Goal: Task Accomplishment & Management: Use online tool/utility

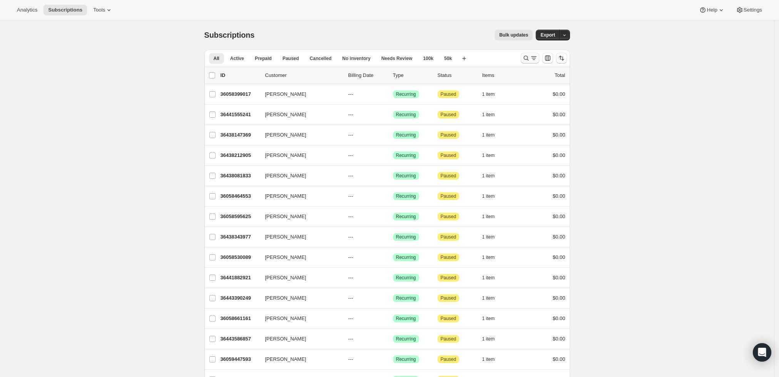
click at [526, 55] on icon "Search and filter results" at bounding box center [526, 58] width 8 height 8
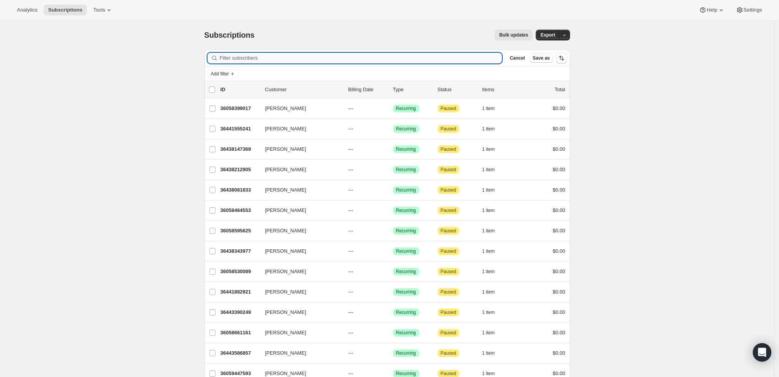
paste input "[PERSON_NAME][EMAIL_ADDRESS][DOMAIN_NAME]"
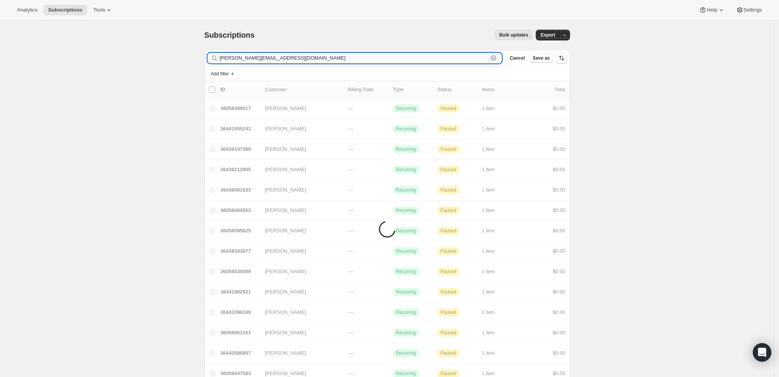
type input "[PERSON_NAME][EMAIL_ADDRESS][DOMAIN_NAME]"
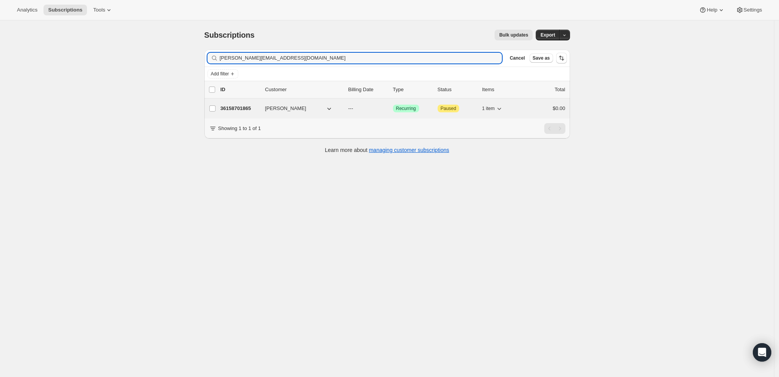
click at [234, 108] on p "36158701865" at bounding box center [239, 109] width 38 height 8
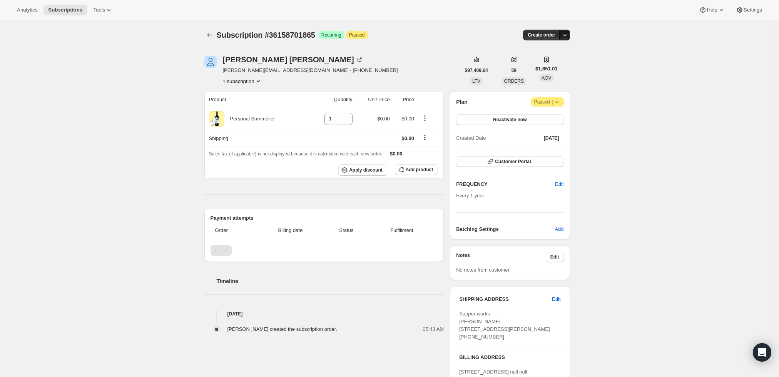
click at [568, 36] on icon "button" at bounding box center [565, 35] width 8 height 8
click at [555, 61] on span "Create custom one-time order" at bounding box center [534, 64] width 67 height 6
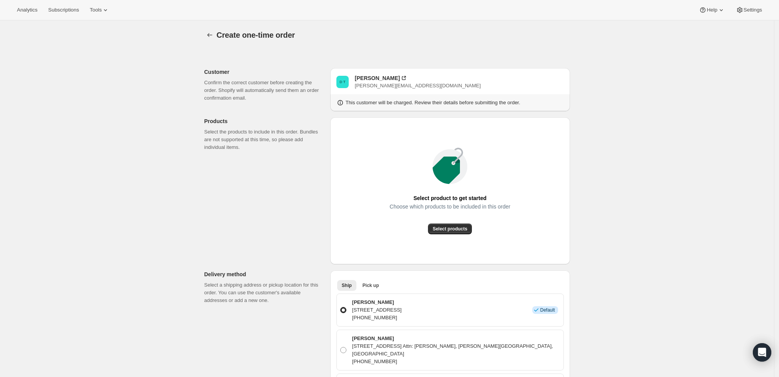
click at [441, 235] on div "Select product to get started Choose which products to be included in this orde…" at bounding box center [449, 191] width 227 height 135
click at [445, 230] on span "Select products" at bounding box center [450, 229] width 35 height 6
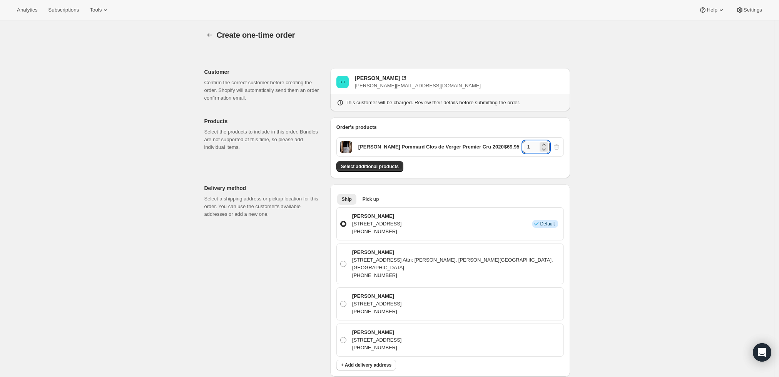
drag, startPoint x: 533, startPoint y: 148, endPoint x: 528, endPoint y: 147, distance: 5.4
click at [528, 147] on input "1" at bounding box center [530, 147] width 15 height 12
type input "6"
click at [396, 165] on span "Select additional products" at bounding box center [370, 167] width 58 height 6
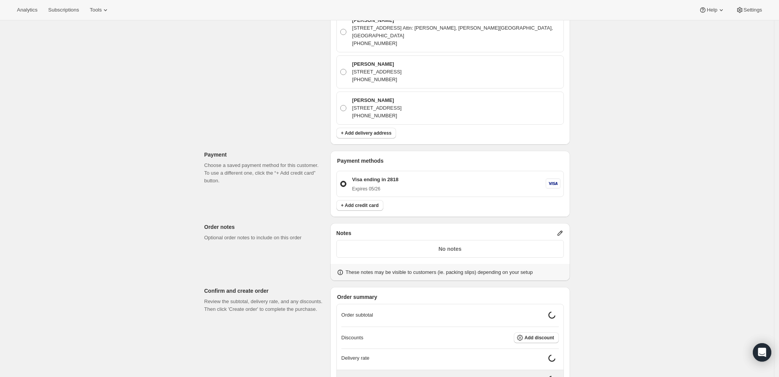
scroll to position [256, 0]
click at [562, 229] on icon at bounding box center [560, 233] width 8 height 8
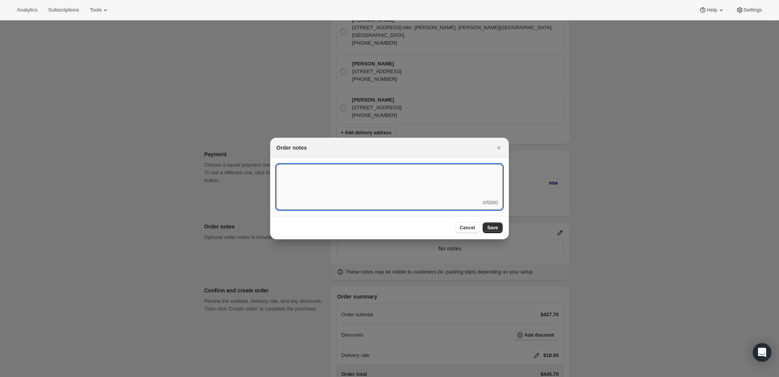
click at [356, 195] on textarea ":rni:" at bounding box center [389, 181] width 226 height 35
type textarea "Temp Control"
click at [489, 225] on span "Save" at bounding box center [492, 228] width 11 height 6
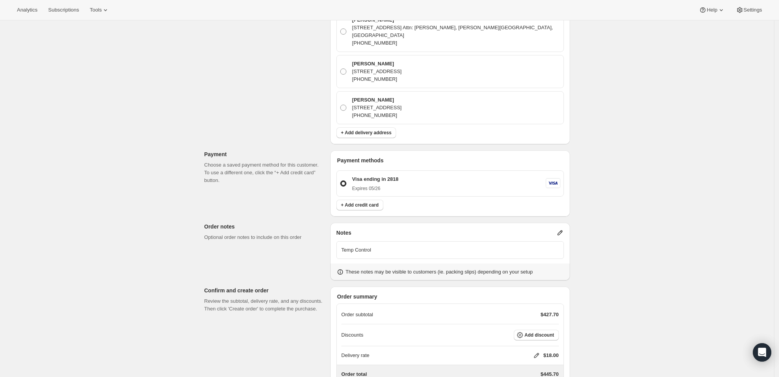
click at [539, 352] on icon at bounding box center [537, 356] width 8 height 8
click at [508, 314] on input "0" at bounding box center [540, 316] width 69 height 12
type input "0"
click at [536, 337] on button "Save" at bounding box center [535, 333] width 20 height 11
click at [645, 241] on div "Create one-time order. This page is ready Create one-time order Customer Confir…" at bounding box center [387, 104] width 774 height 681
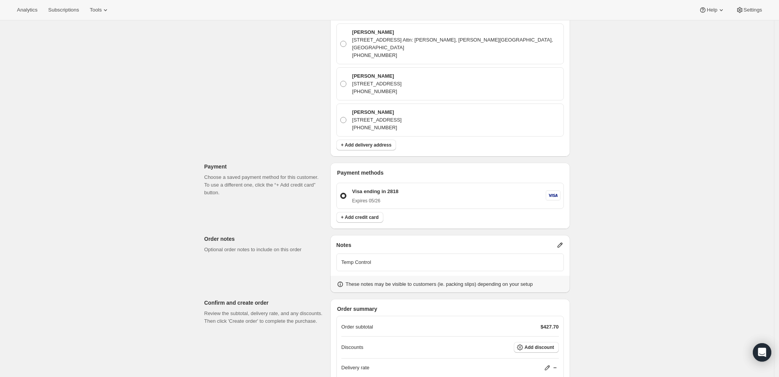
scroll to position [308, 0]
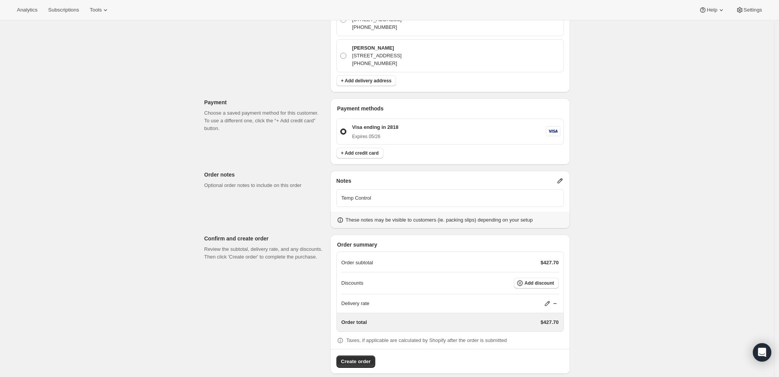
click at [360, 279] on p "Discounts" at bounding box center [352, 283] width 22 height 8
click at [523, 280] on icon "button" at bounding box center [520, 283] width 6 height 6
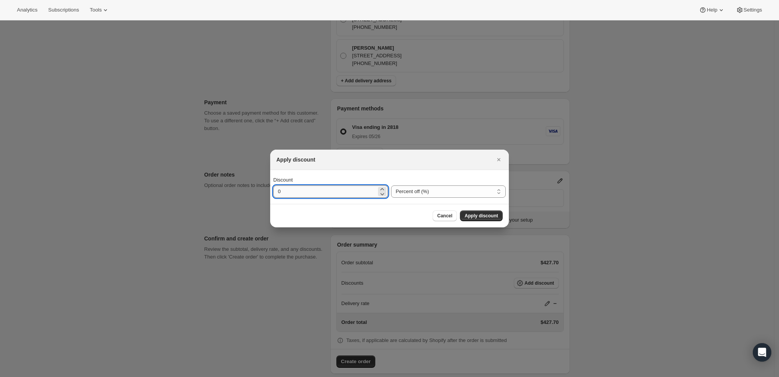
click at [346, 192] on input "0" at bounding box center [324, 191] width 103 height 12
type input "10"
click at [475, 213] on span "Apply discount" at bounding box center [480, 216] width 33 height 6
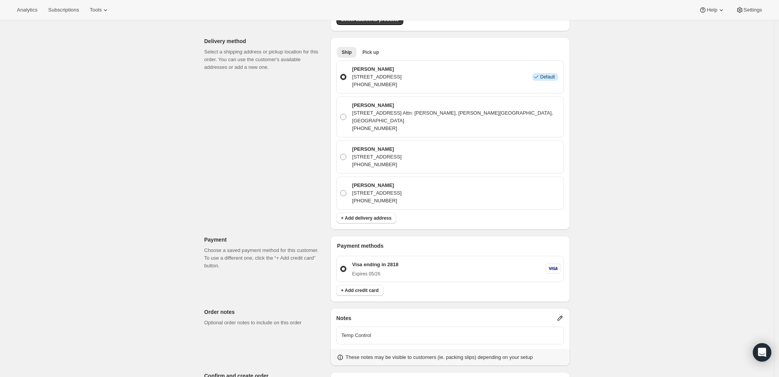
scroll to position [305, 0]
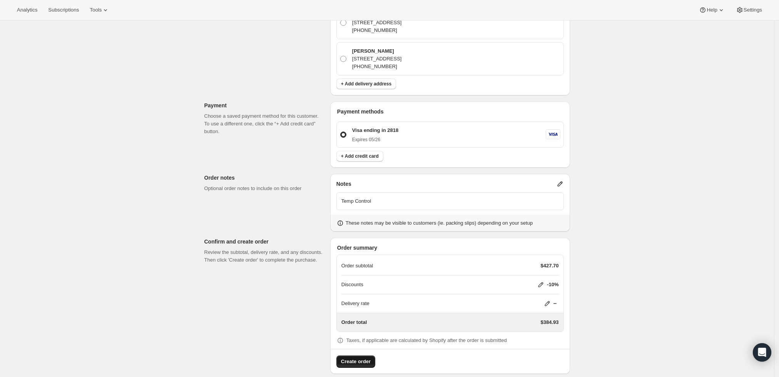
click at [350, 358] on span "Create order" at bounding box center [356, 362] width 30 height 8
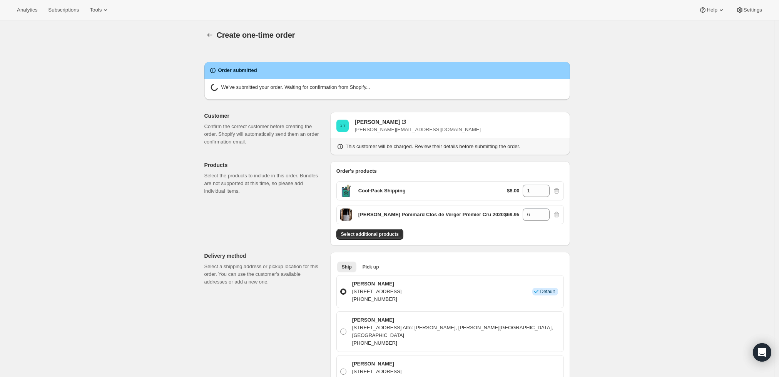
radio input "true"
